Goal: Book appointment/travel/reservation

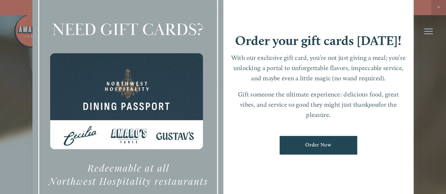
click at [439, 5] on div at bounding box center [223, 97] width 446 height 194
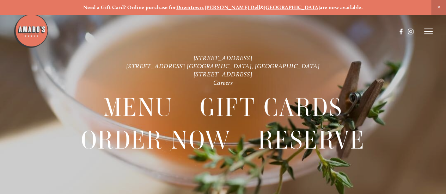
click at [439, 7] on span "Close Announcement" at bounding box center [439, 7] width 15 height 15
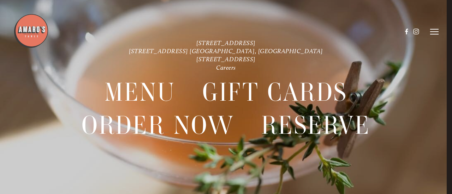
click at [430, 32] on icon at bounding box center [434, 32] width 8 height 6
click at [393, 31] on span "Reserve" at bounding box center [392, 32] width 16 height 6
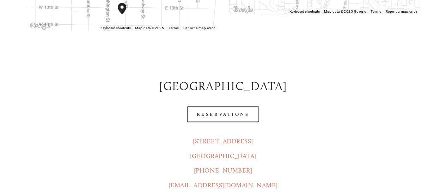
scroll to position [318, 0]
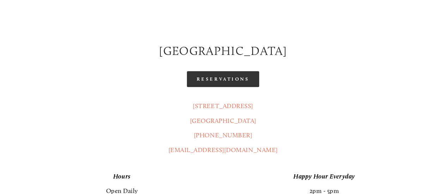
click at [208, 71] on link "Reservations" at bounding box center [223, 79] width 73 height 16
